Goal: Obtain resource: Obtain resource

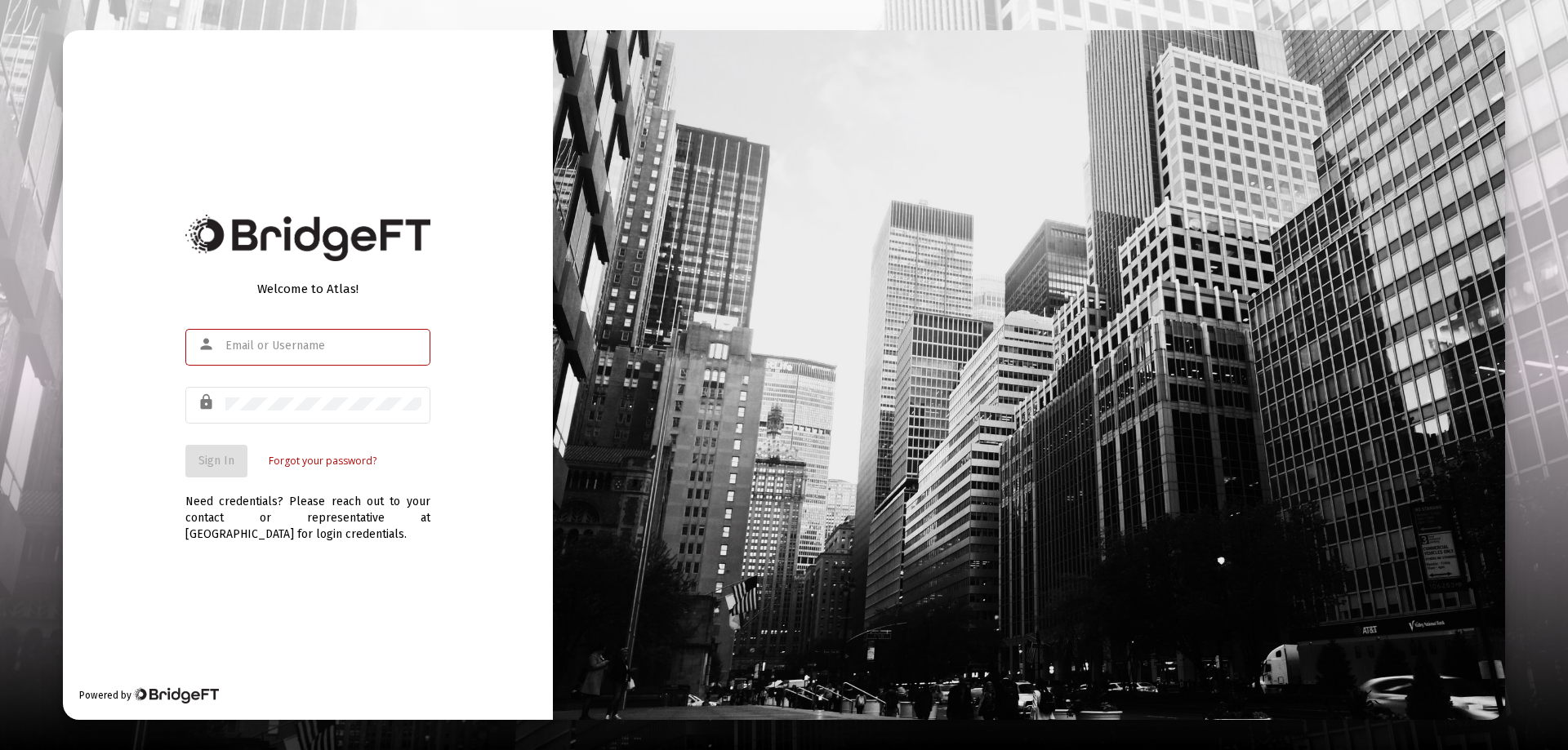
type input "[EMAIL_ADDRESS][DOMAIN_NAME]"
drag, startPoint x: 302, startPoint y: 510, endPoint x: 295, endPoint y: 504, distance: 9.2
click at [301, 509] on div "Need credentials? Please reach out to your contact or representative at [GEOGRA…" at bounding box center [308, 510] width 245 height 65
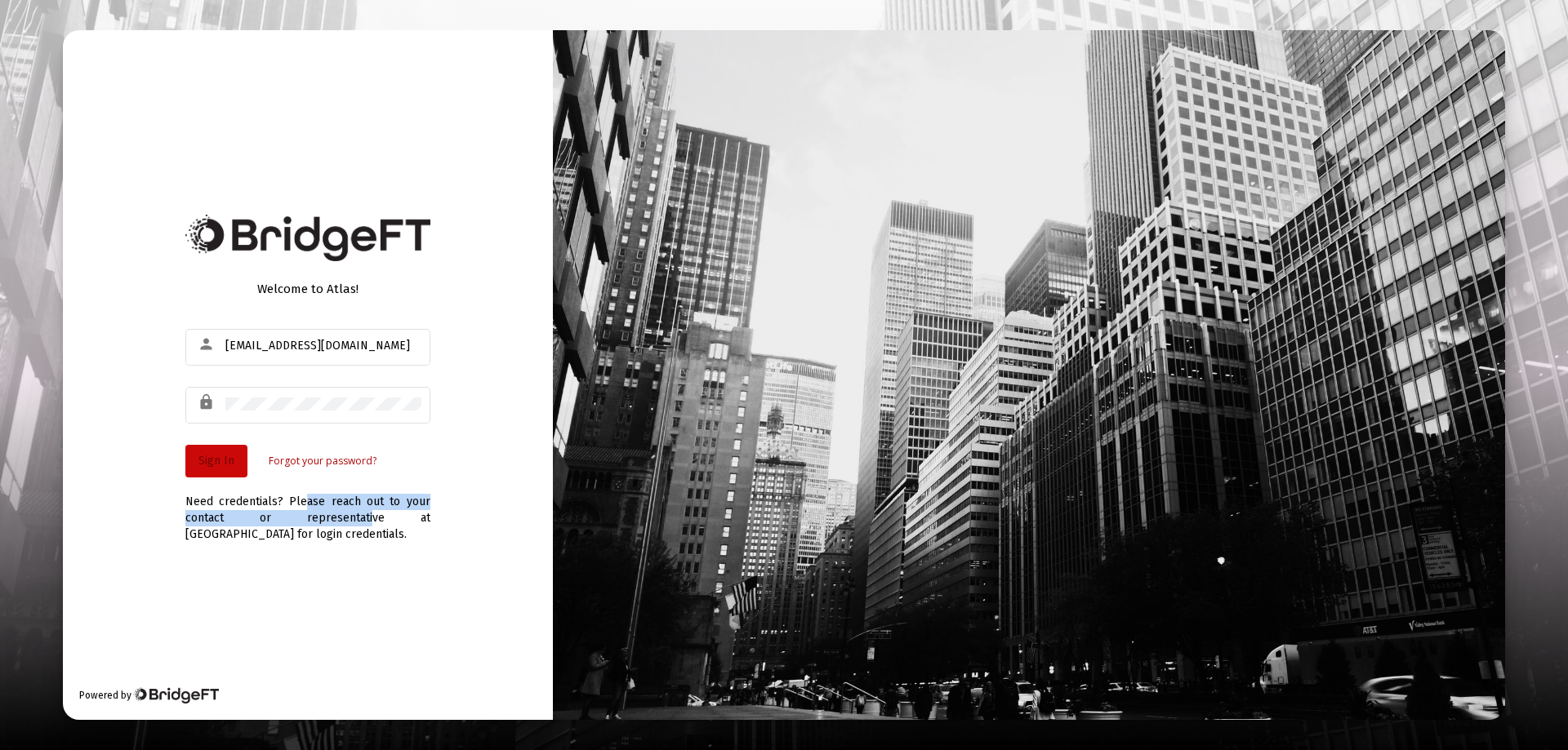
click at [207, 465] on span "Sign In" at bounding box center [216, 460] width 36 height 14
click at [463, 638] on div "Welcome to Atlas! person [EMAIL_ADDRESS][DOMAIN_NAME] lock Sign In Forgot your …" at bounding box center [308, 375] width 490 height 690
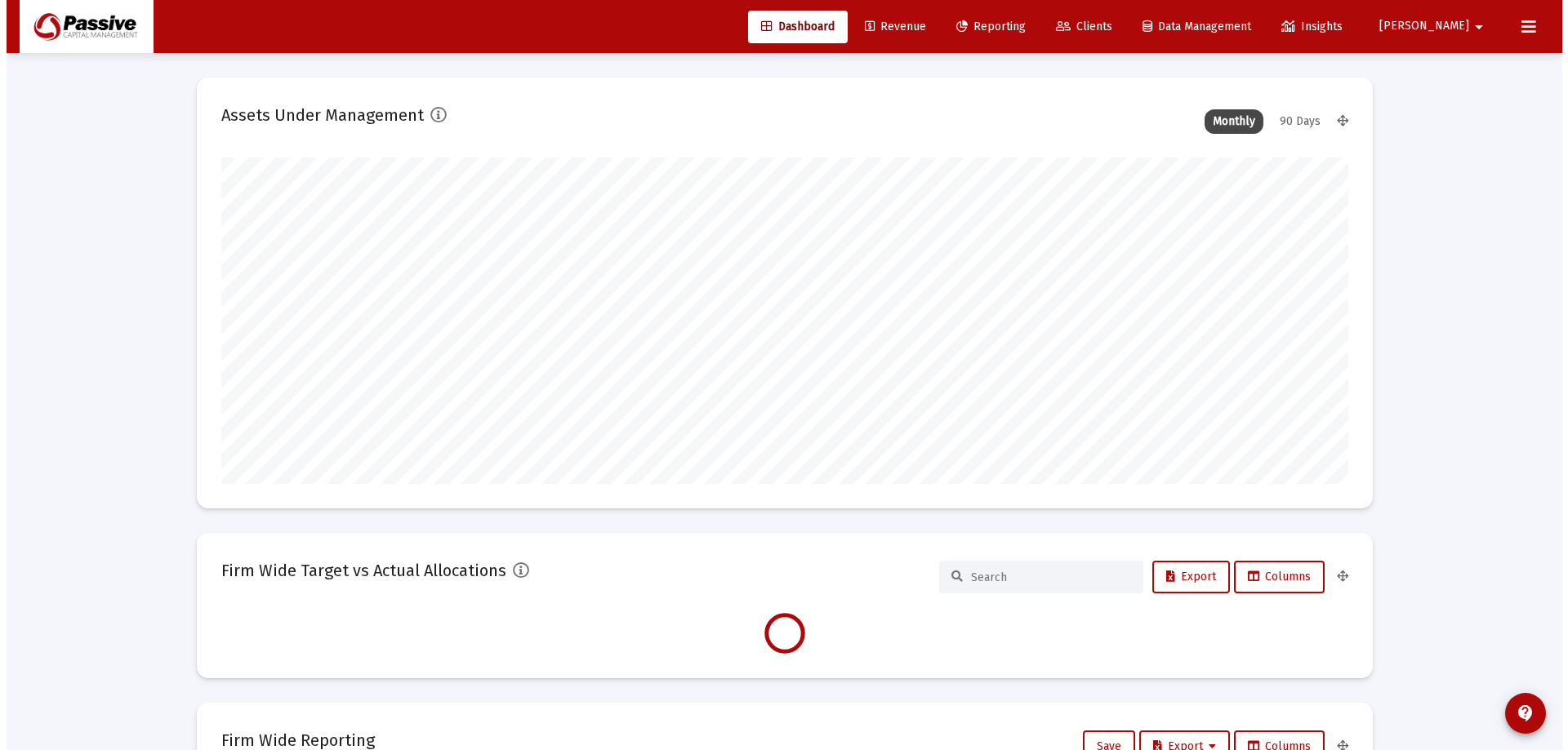
scroll to position [326, 607]
click at [1019, 25] on span "Reporting" at bounding box center [984, 26] width 69 height 14
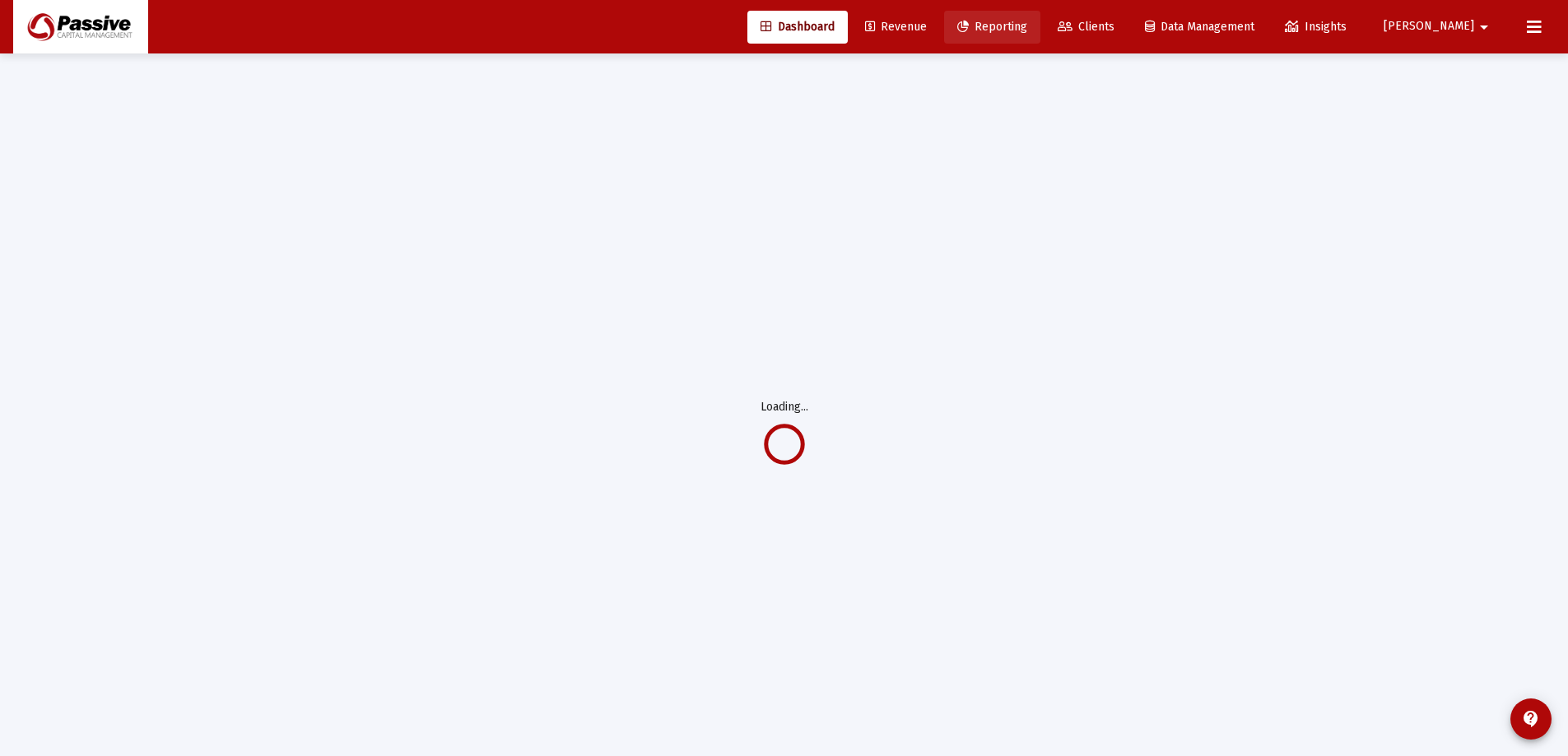
click at [1027, 25] on span "Reporting" at bounding box center [992, 26] width 70 height 14
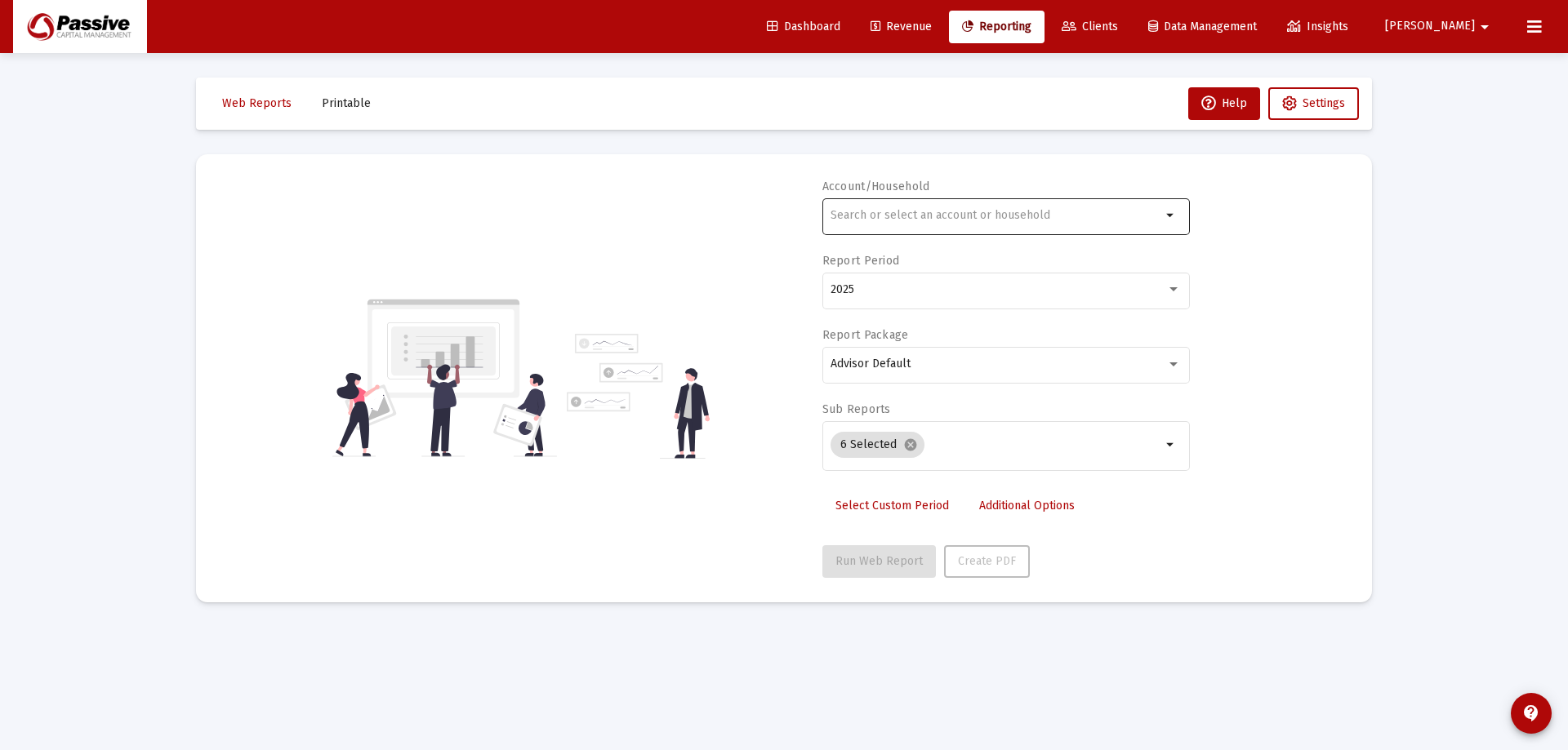
click at [901, 212] on input "text" at bounding box center [996, 216] width 331 height 13
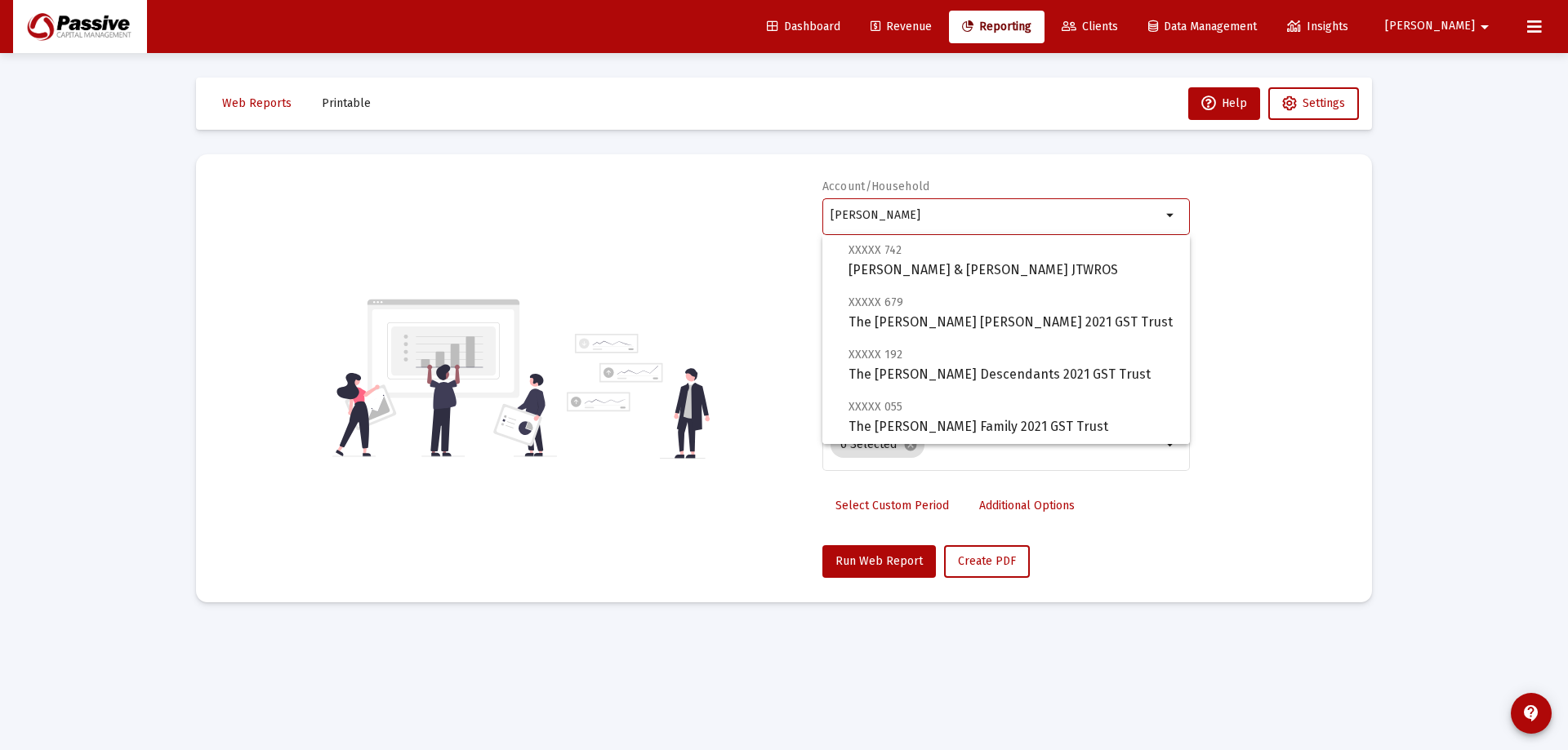
scroll to position [137, 0]
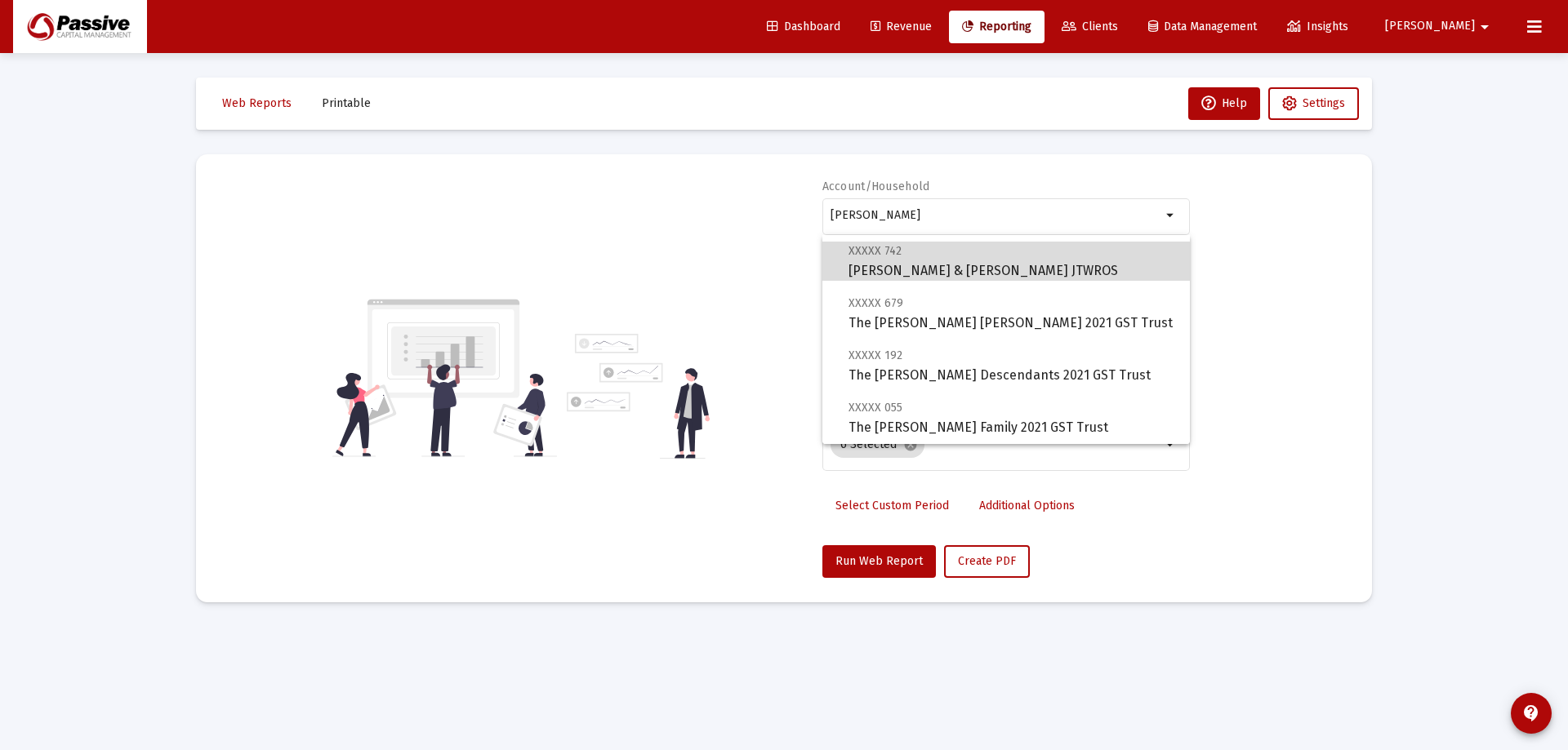
click at [1047, 279] on span "XXXXX 742 [PERSON_NAME] & [PERSON_NAME] JTWROS" at bounding box center [1012, 261] width 328 height 40
type input "[PERSON_NAME] & [PERSON_NAME] JTWROS"
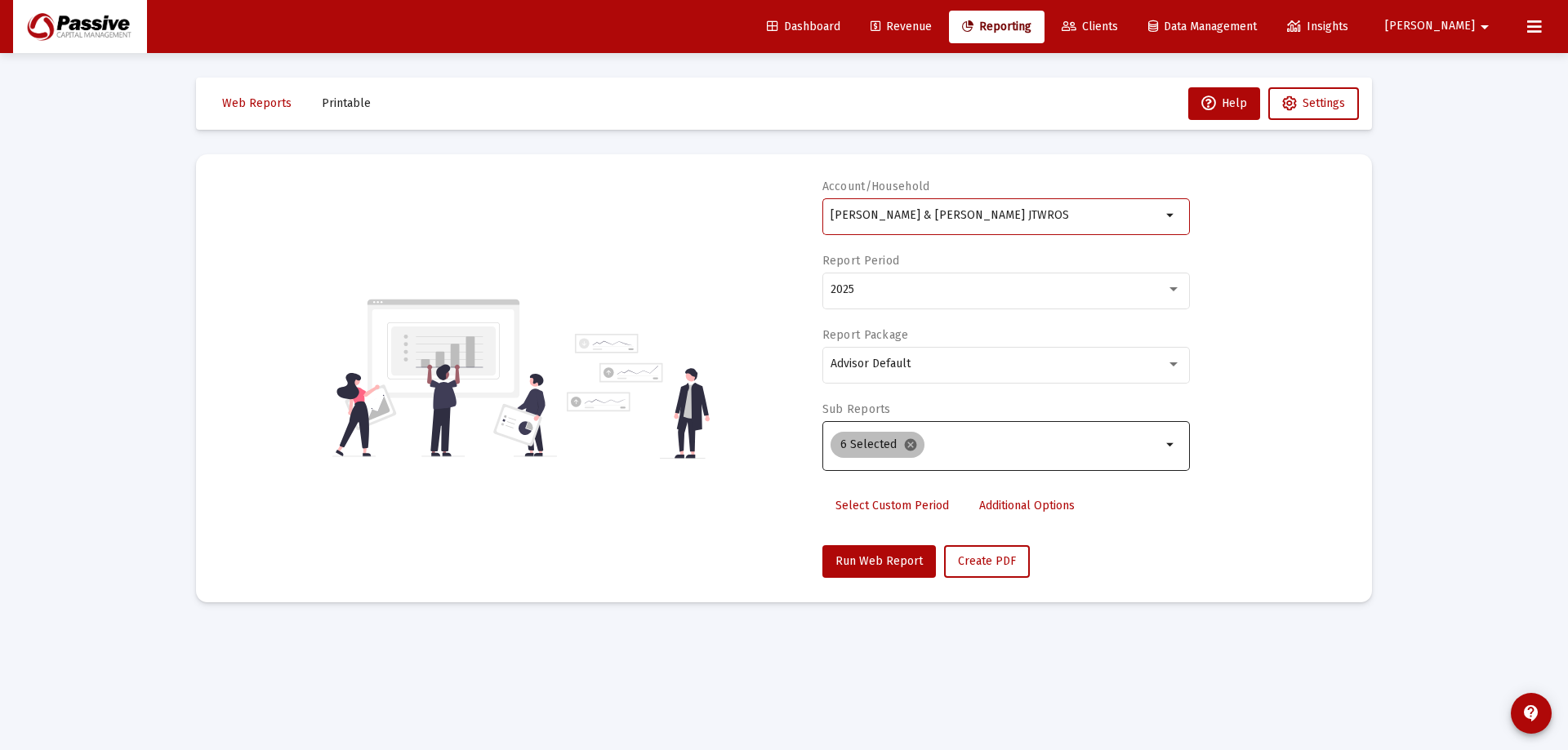
click at [909, 448] on mat-icon "cancel" at bounding box center [910, 445] width 15 height 15
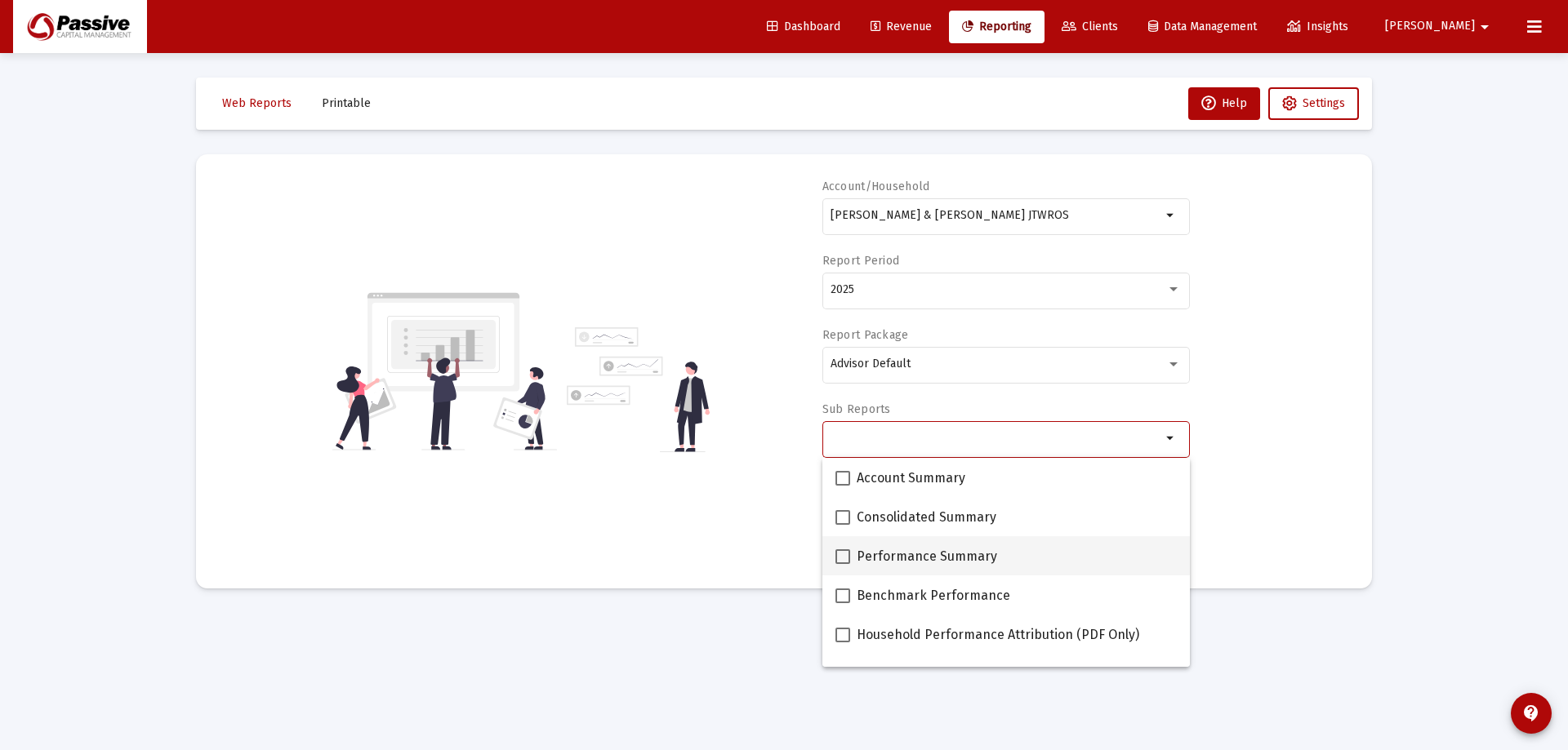
scroll to position [81, 0]
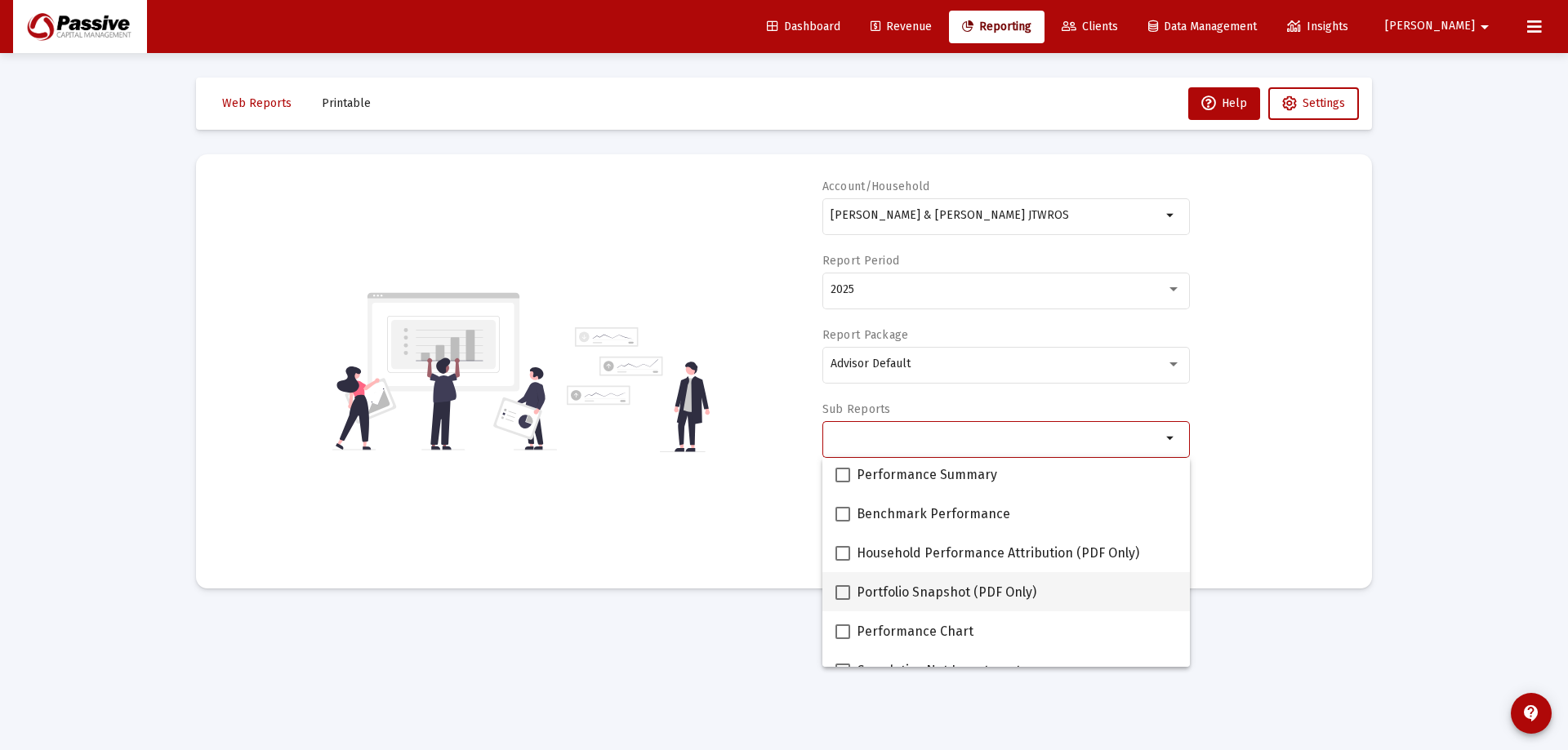
click at [963, 588] on span "Portfolio Snapshot (PDF Only)" at bounding box center [946, 592] width 180 height 19
click at [842, 600] on input "Portfolio Snapshot (PDF Only)" at bounding box center [842, 600] width 1 height 1
checkbox input "true"
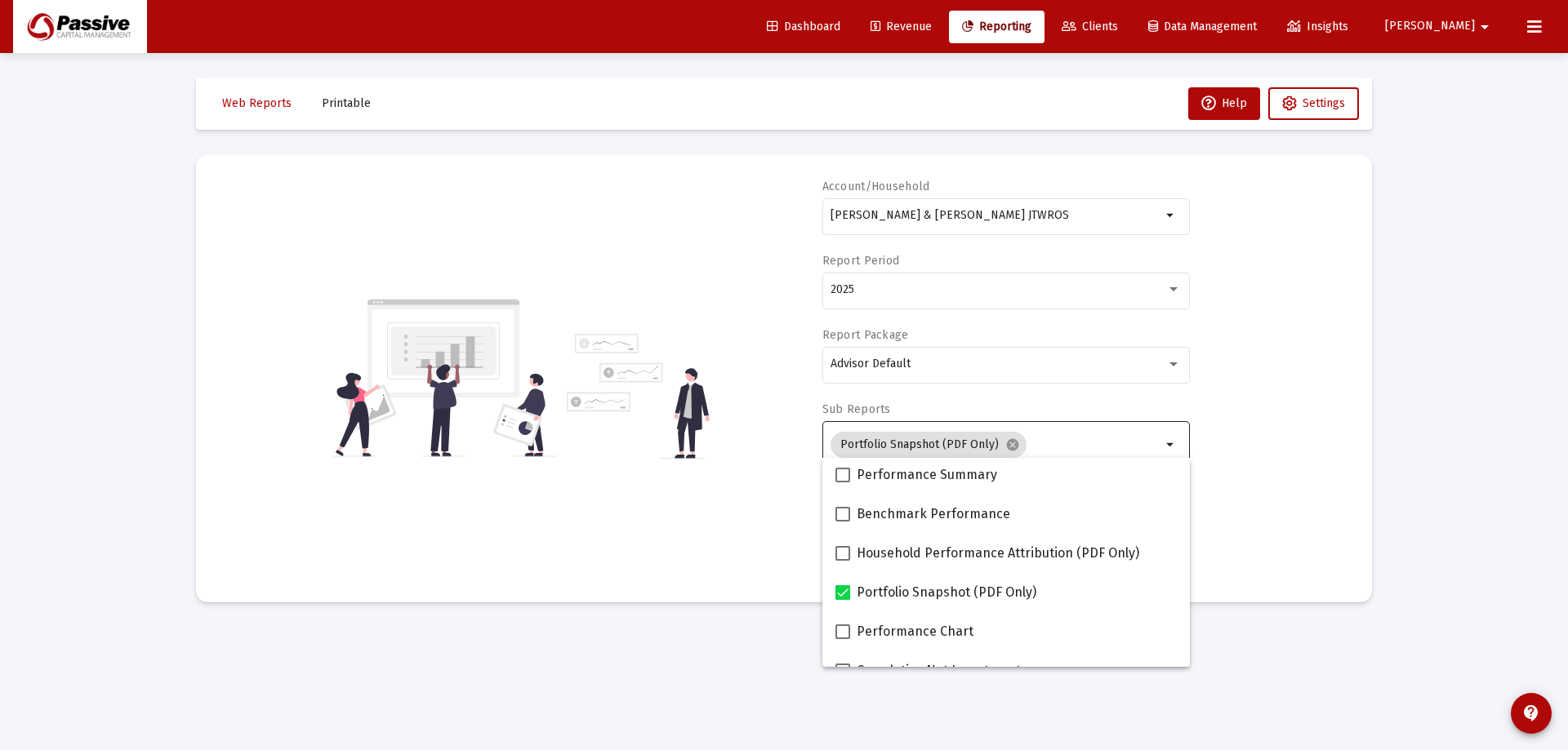
click at [1257, 515] on div "Account/Household [PERSON_NAME] & [PERSON_NAME] JTWROS arrow_drop_down Report P…" at bounding box center [783, 378] width 1127 height 399
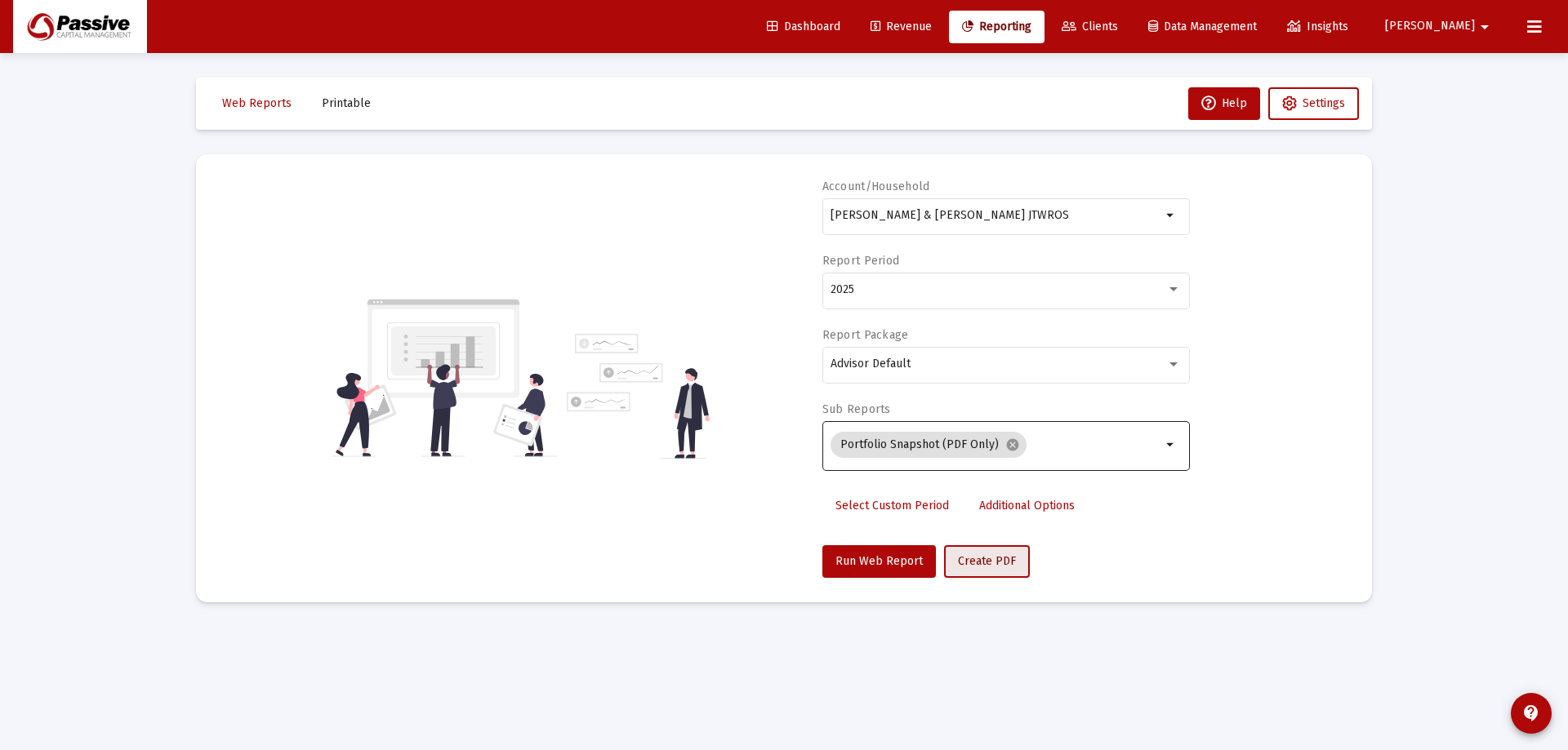
drag, startPoint x: 1008, startPoint y: 563, endPoint x: 1047, endPoint y: 523, distance: 55.9
click at [1006, 563] on span "Create PDF" at bounding box center [986, 561] width 58 height 14
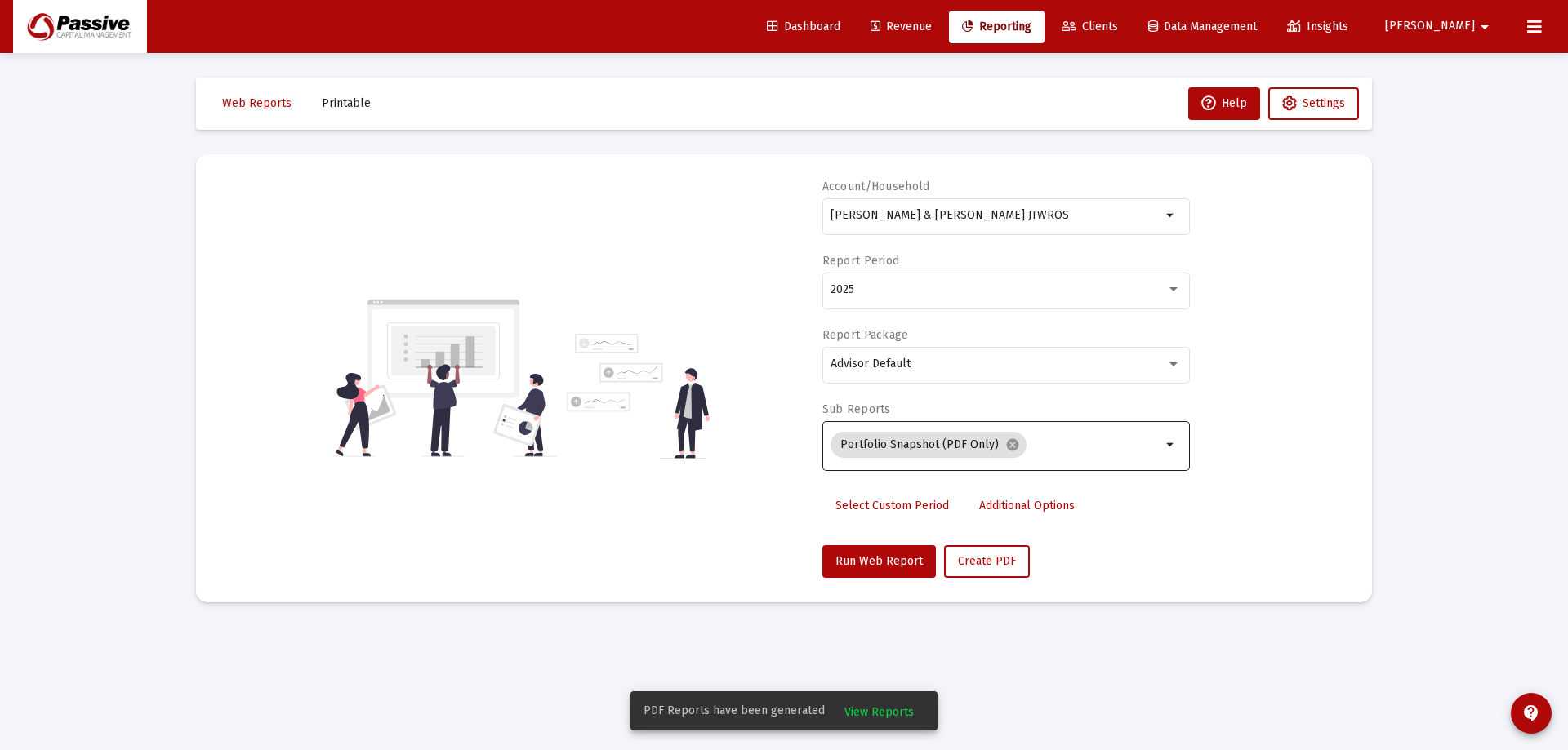
click at [889, 718] on span "View Reports" at bounding box center [879, 712] width 69 height 14
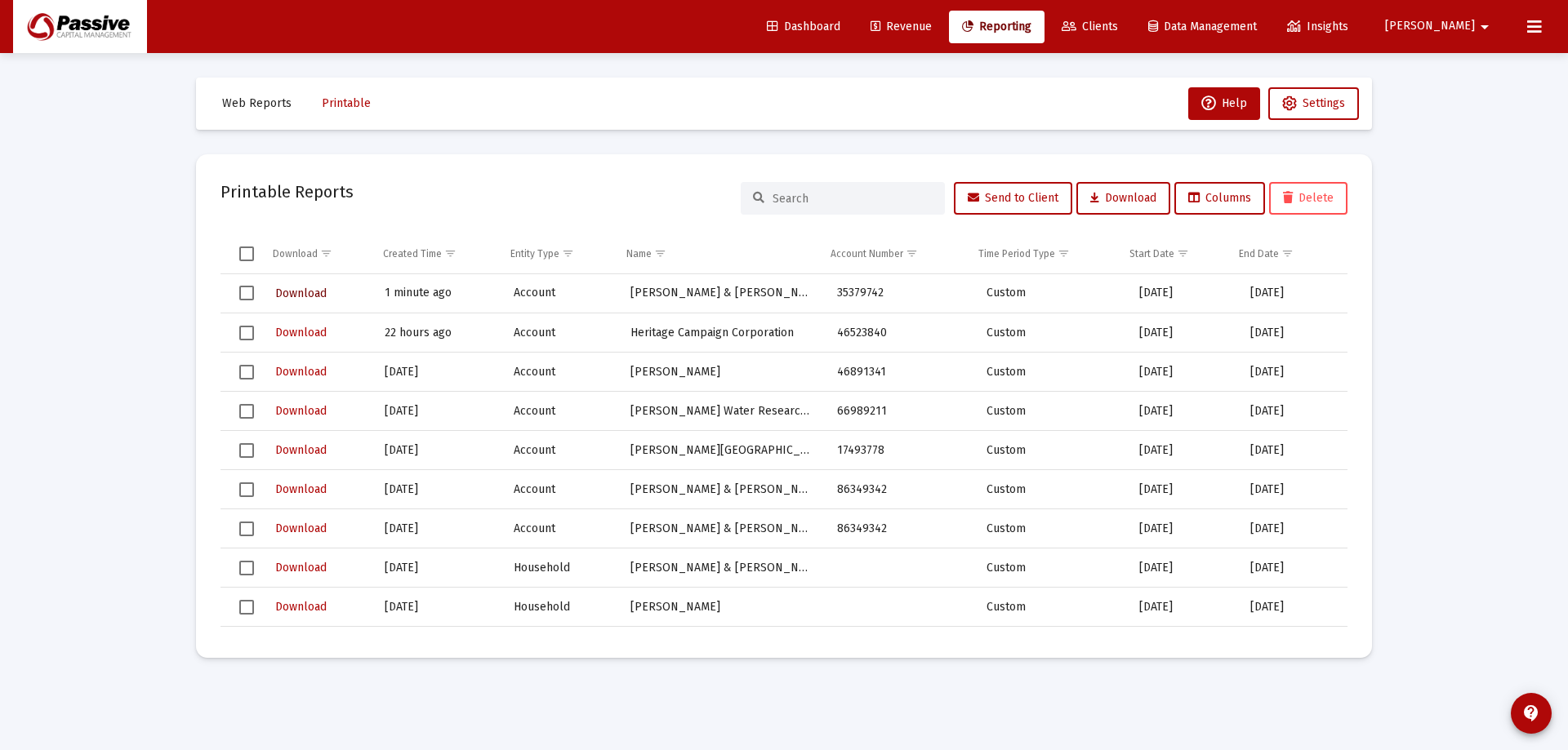
click at [308, 291] on span "Download" at bounding box center [301, 293] width 51 height 14
click at [1032, 23] on span "Reporting" at bounding box center [997, 26] width 69 height 14
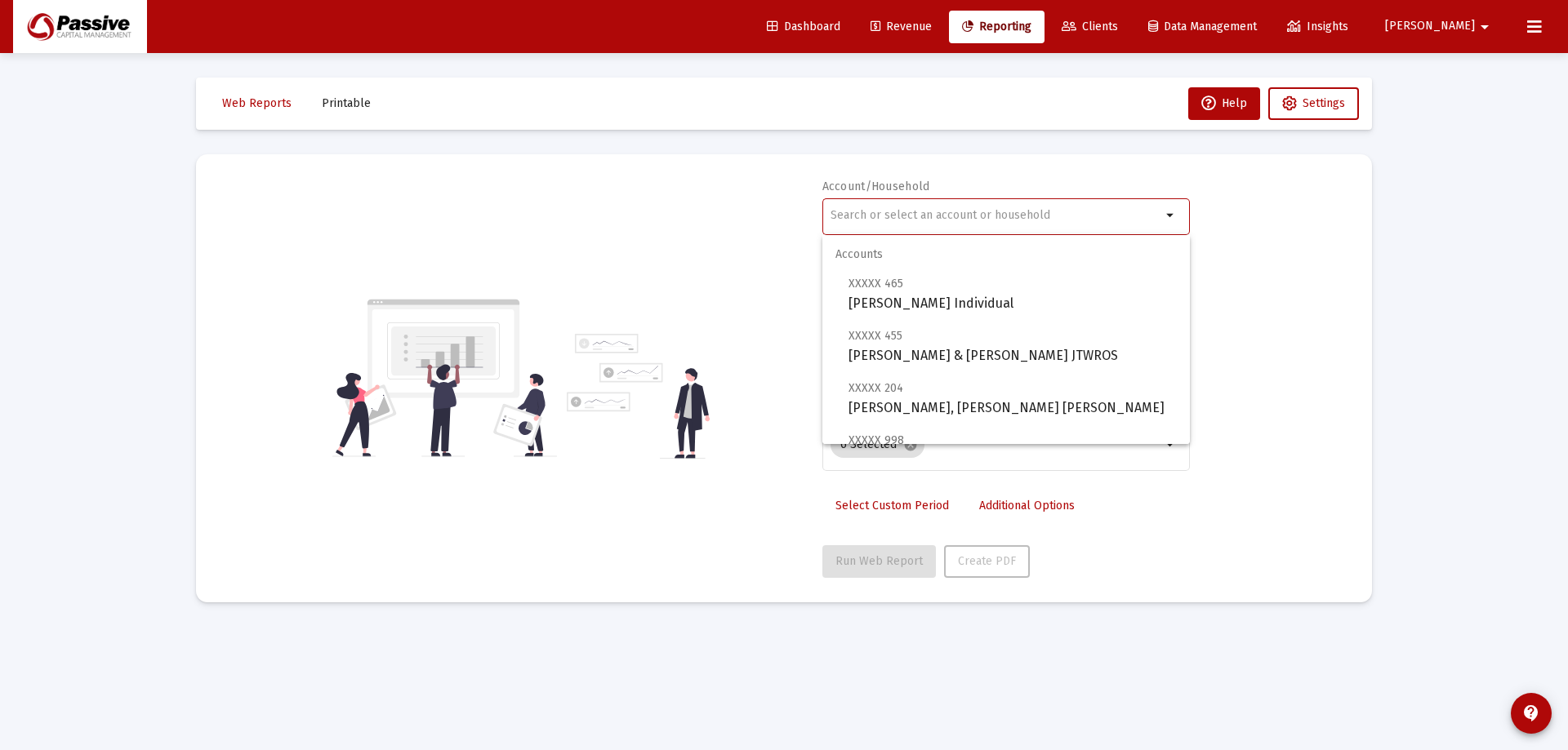
click at [967, 210] on input "text" at bounding box center [996, 216] width 331 height 13
type input "e"
click at [1031, 207] on div at bounding box center [996, 216] width 331 height 40
click at [999, 216] on input "text" at bounding box center [996, 216] width 331 height 13
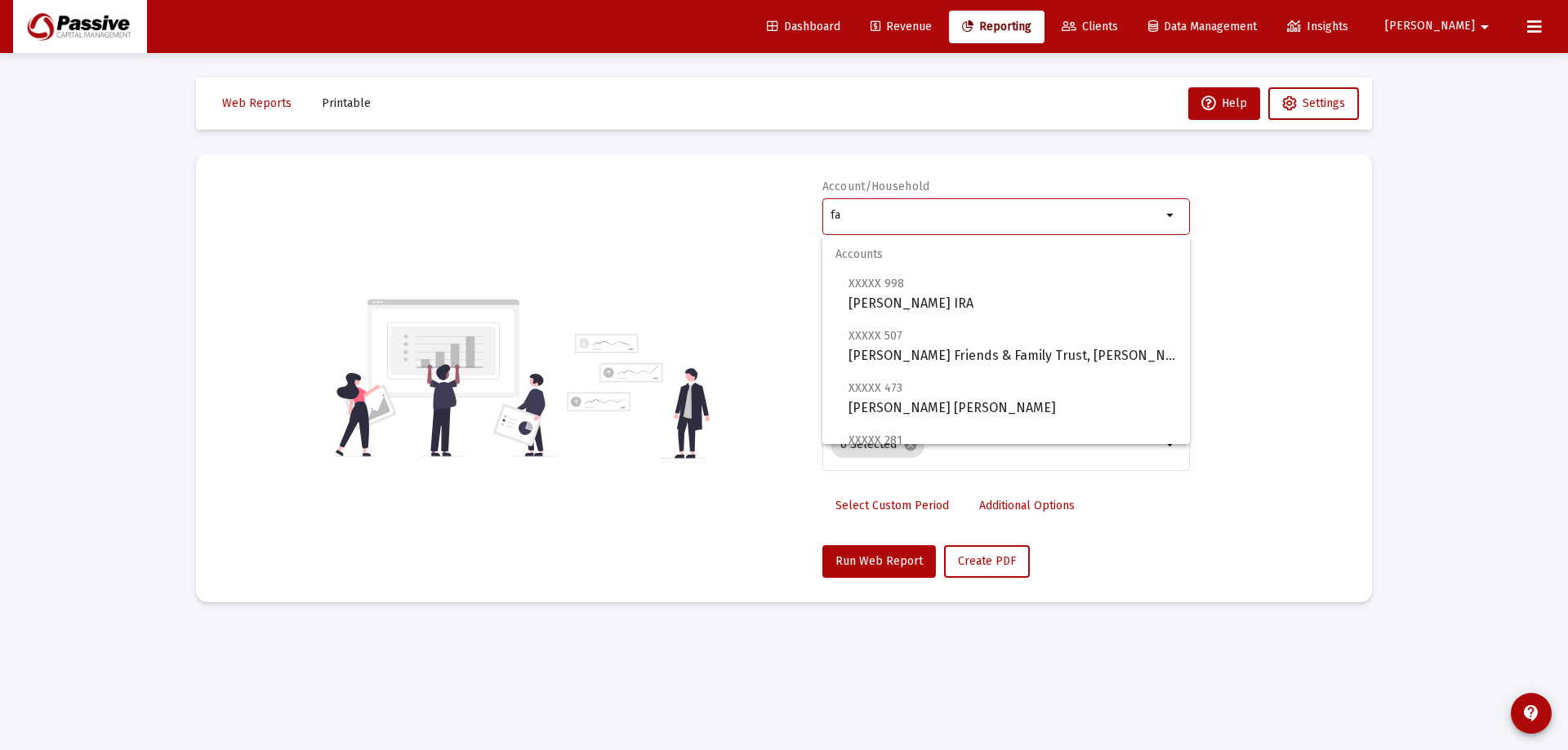
click at [999, 214] on input "fa" at bounding box center [996, 216] width 331 height 13
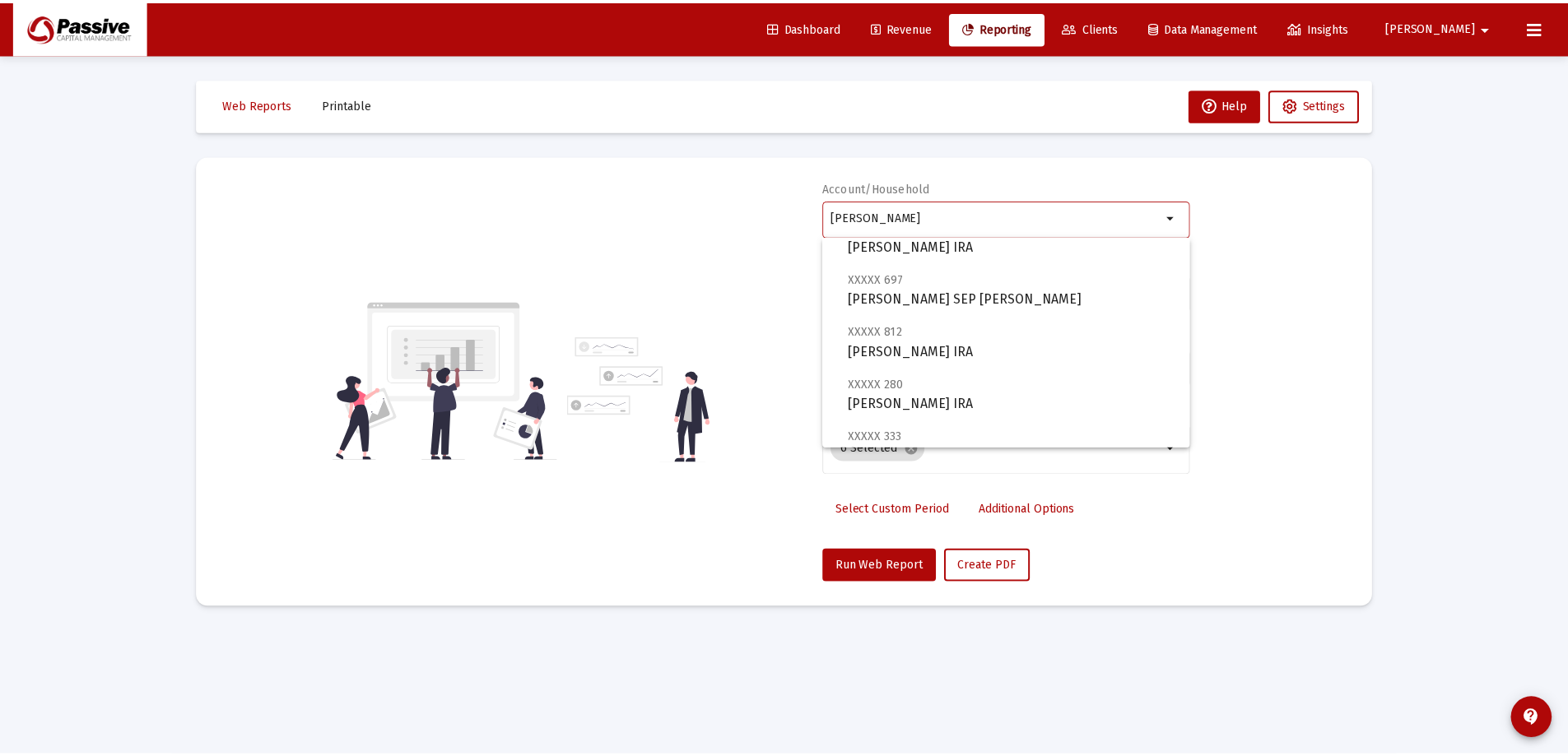
scroll to position [247, 0]
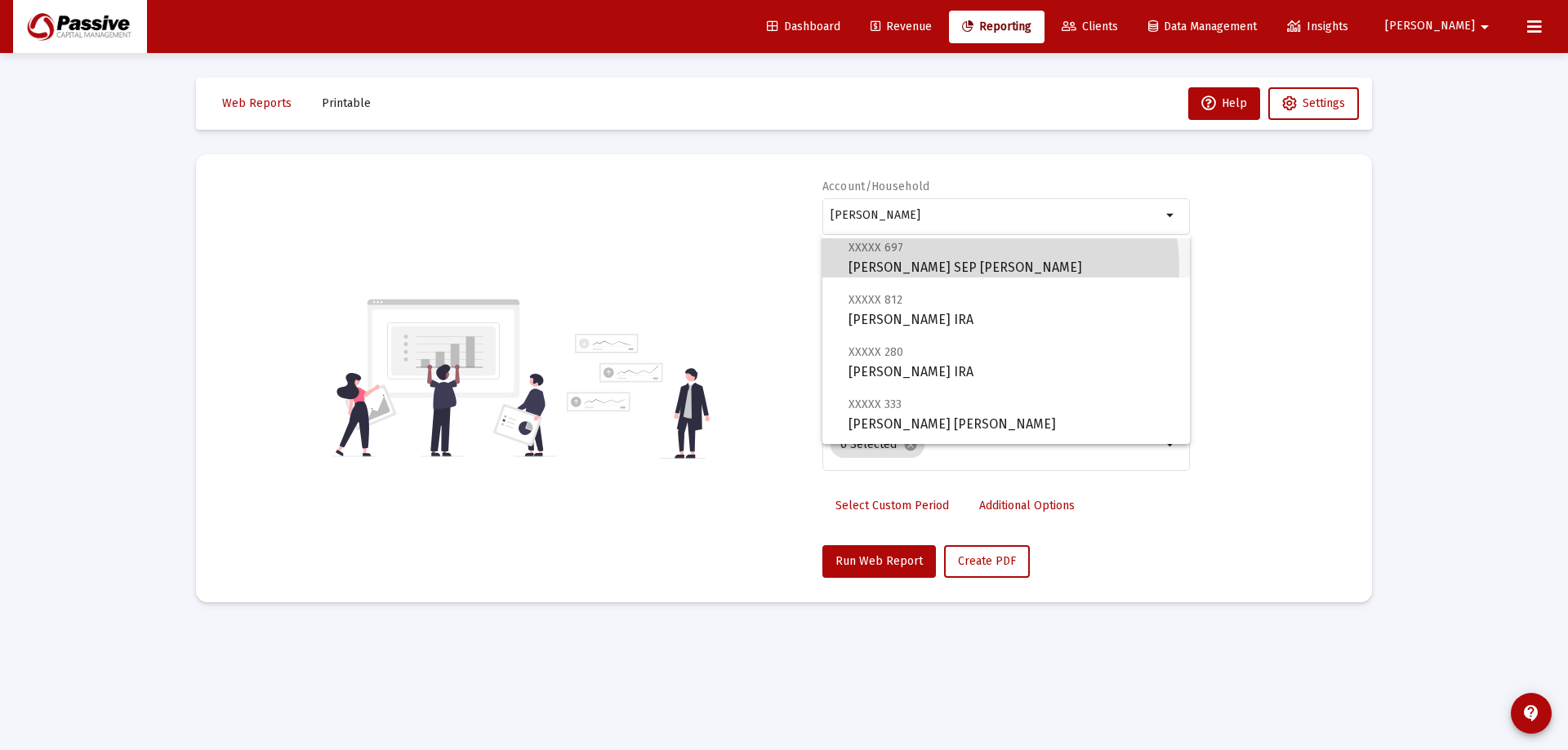
click at [971, 268] on span "XXXXX 697 [PERSON_NAME] SEP [PERSON_NAME]" at bounding box center [1012, 258] width 328 height 40
type input "[PERSON_NAME] SEP [PERSON_NAME]"
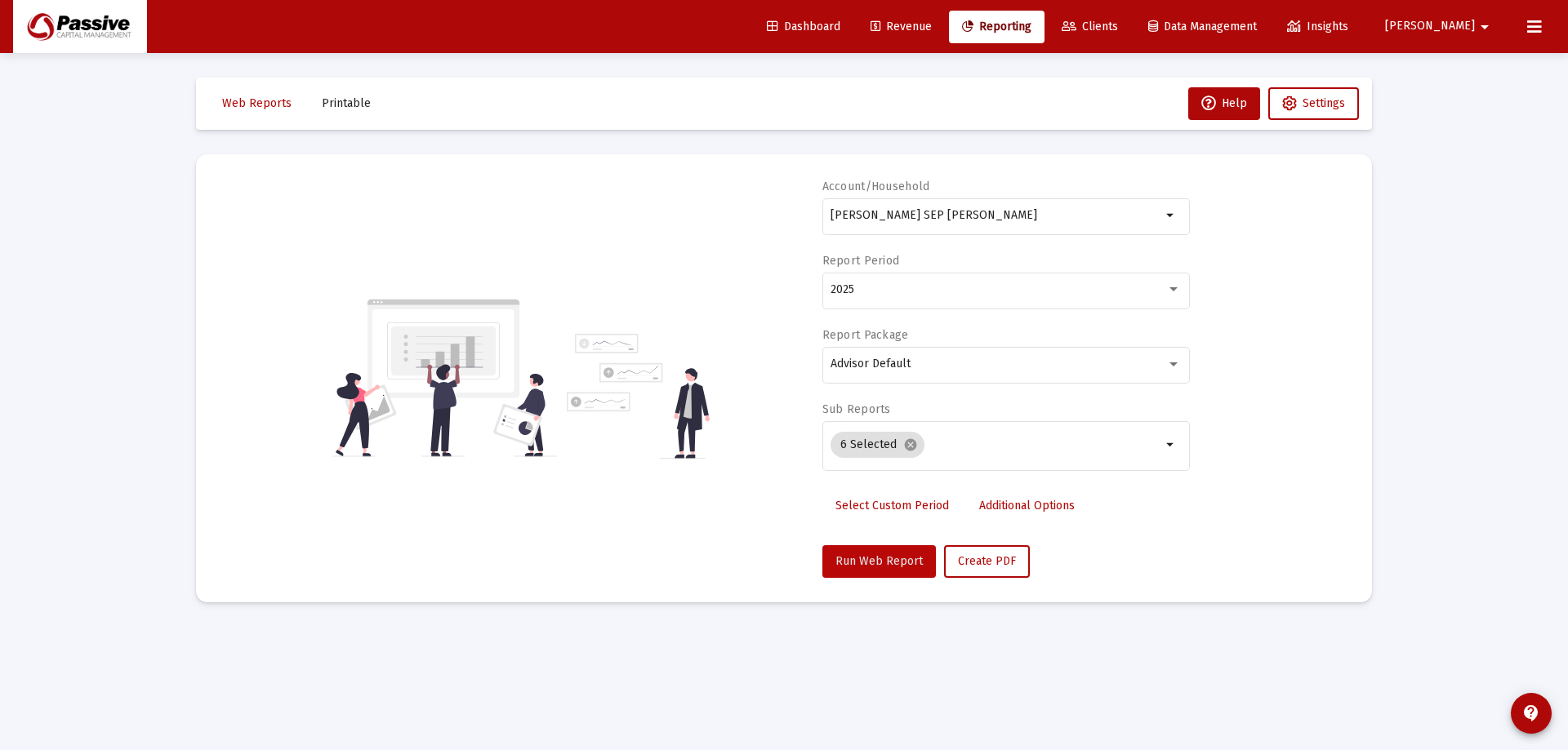
click at [890, 550] on button "Run Web Report" at bounding box center [879, 562] width 113 height 33
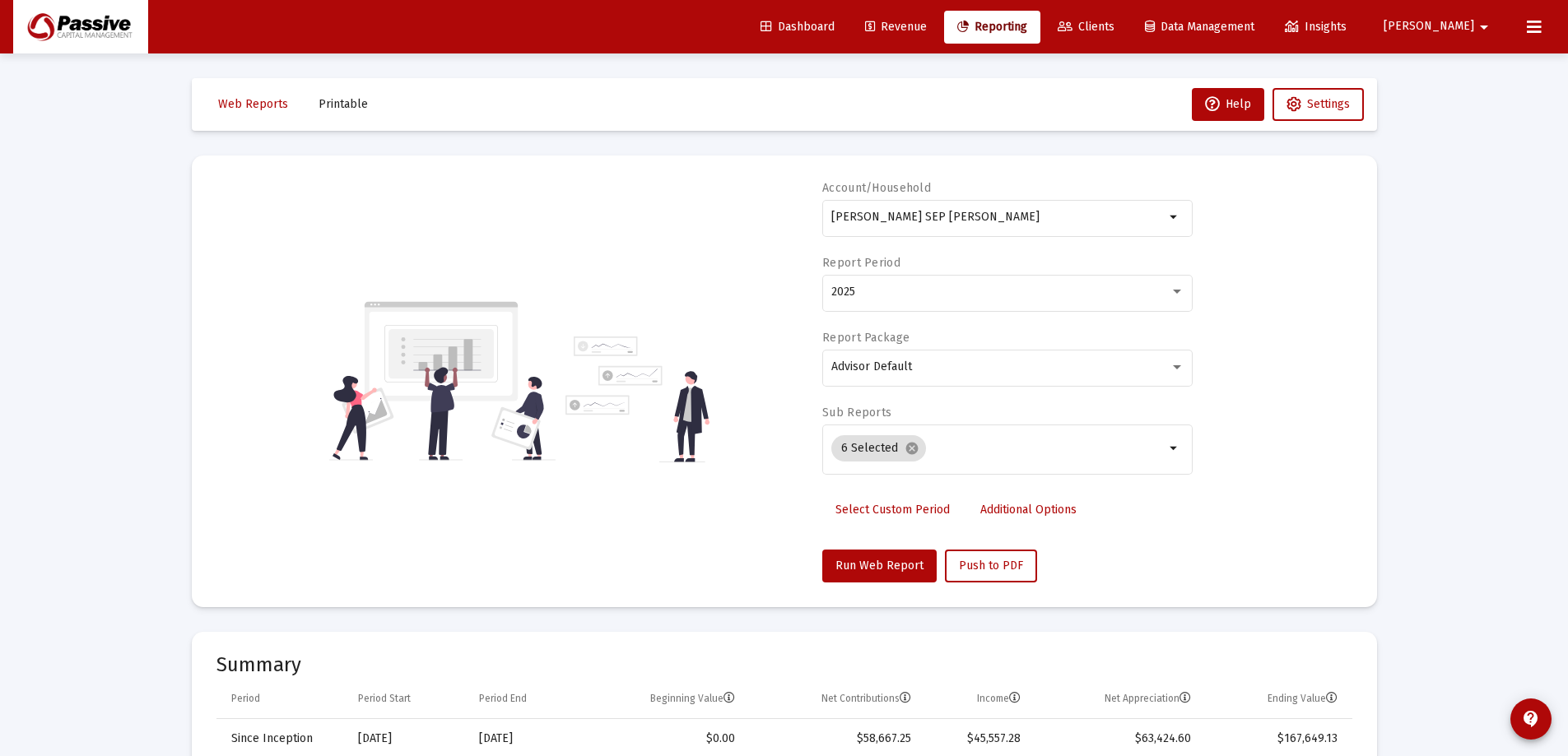
scroll to position [329, 0]
